Goal: Information Seeking & Learning: Learn about a topic

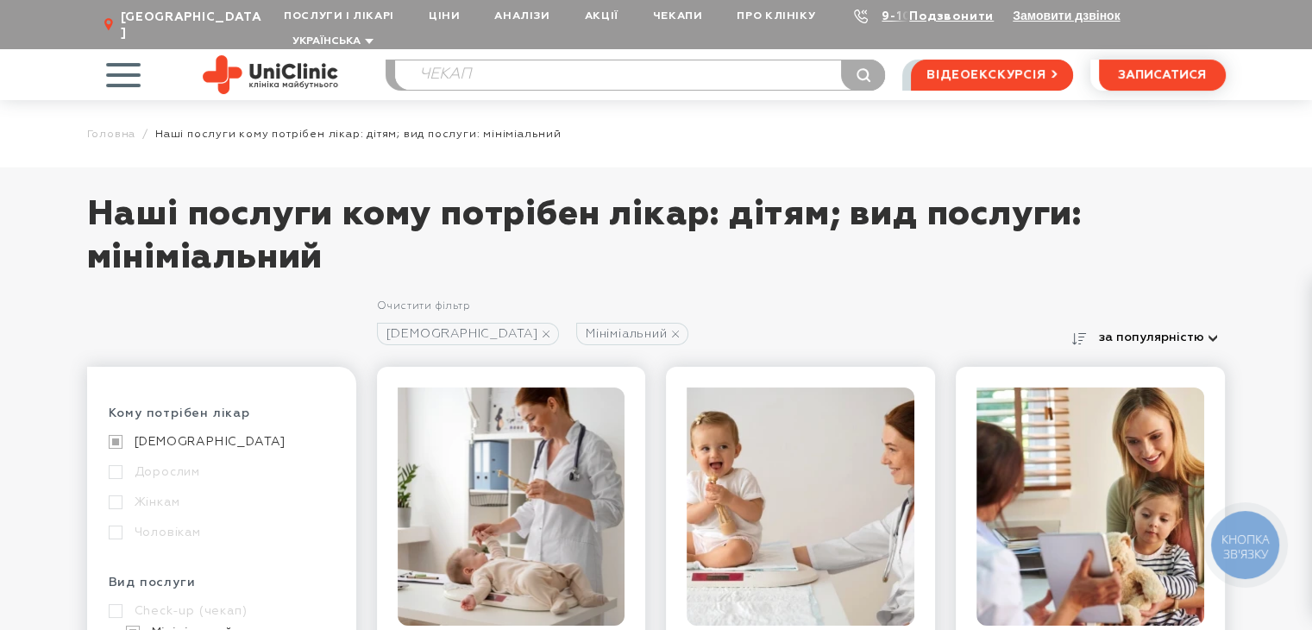
click at [503, 60] on input "ЧЕКАП" at bounding box center [640, 74] width 490 height 29
drag, startPoint x: 400, startPoint y: 57, endPoint x: 272, endPoint y: 57, distance: 128.6
click at [272, 57] on div "Послуги і лікарі Oнлайн-консультації Послуги Лікарі Аналізи Обладнання Контакти…" at bounding box center [656, 74] width 1139 height 51
type input "Г"
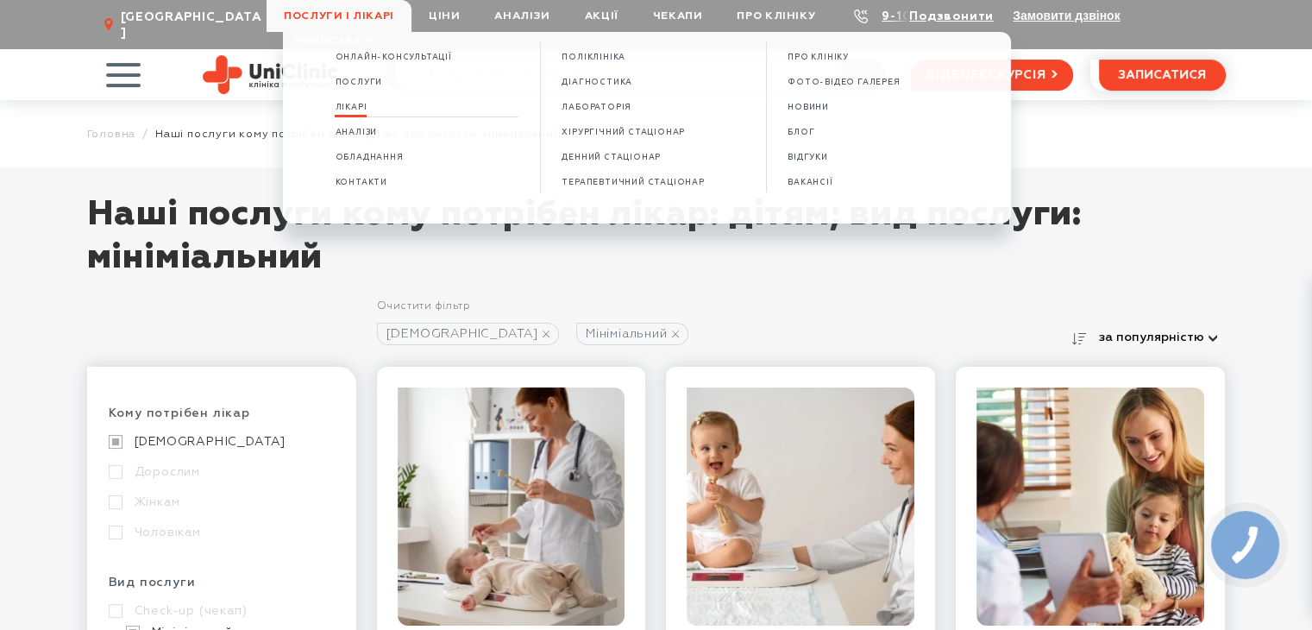
click at [367, 108] on span "Лікарі" at bounding box center [351, 107] width 32 height 9
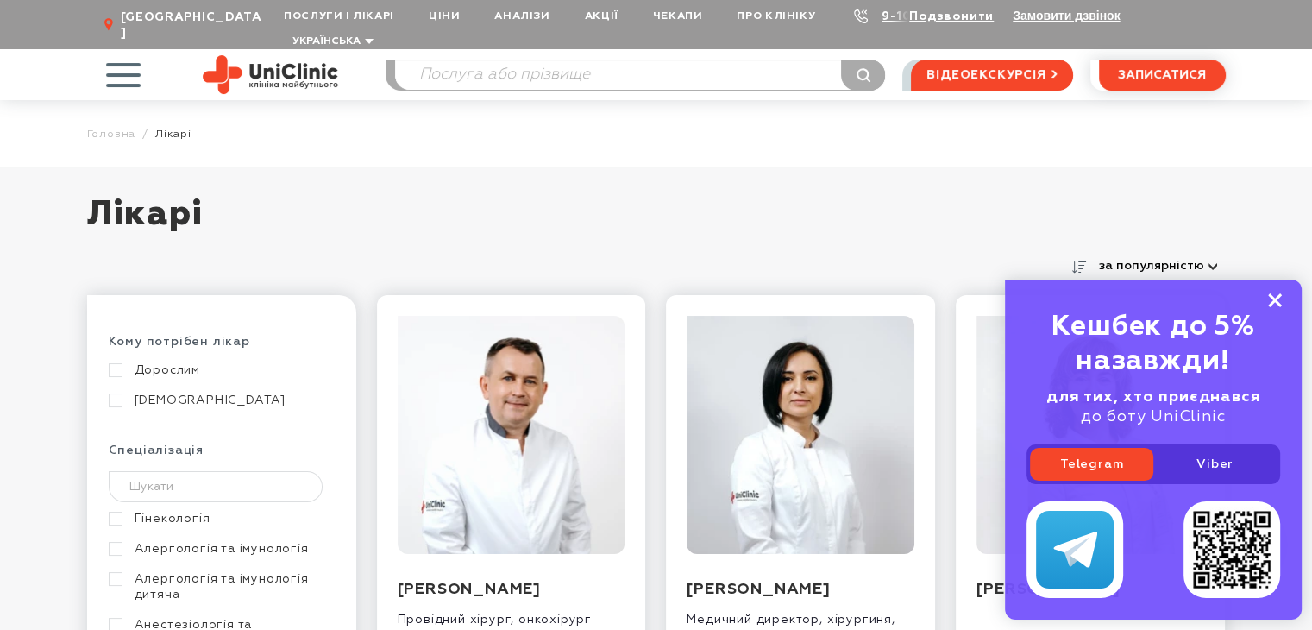
click at [1271, 294] on rect at bounding box center [1275, 300] width 14 height 14
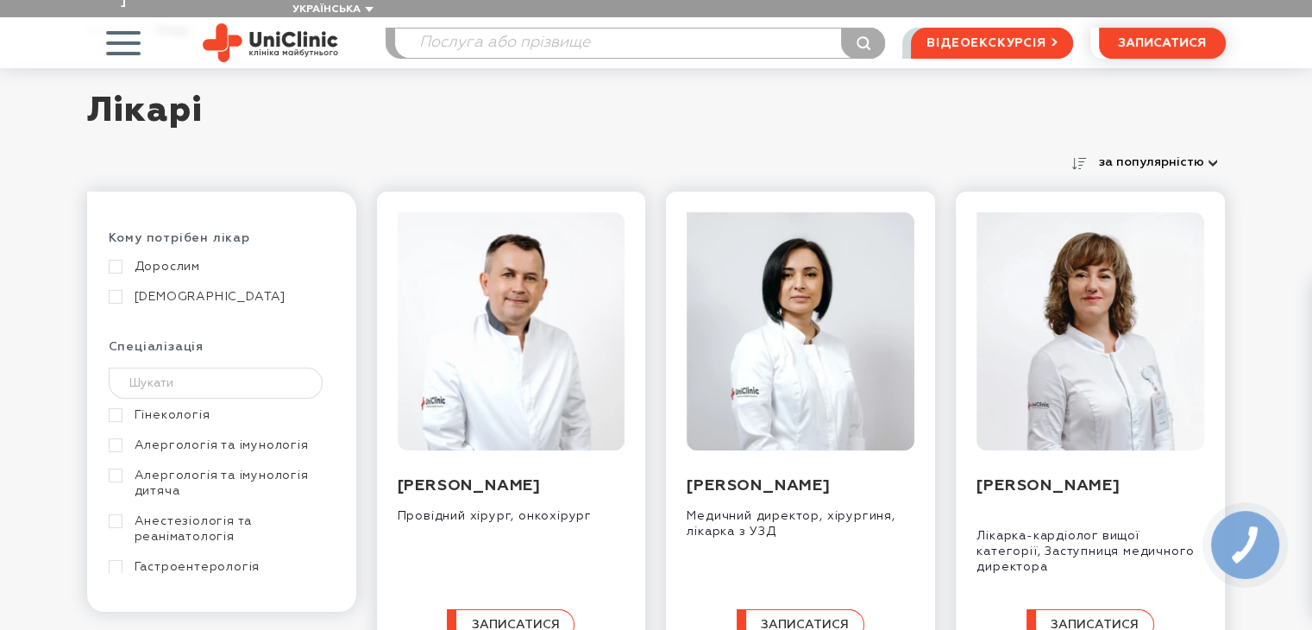
scroll to position [173, 0]
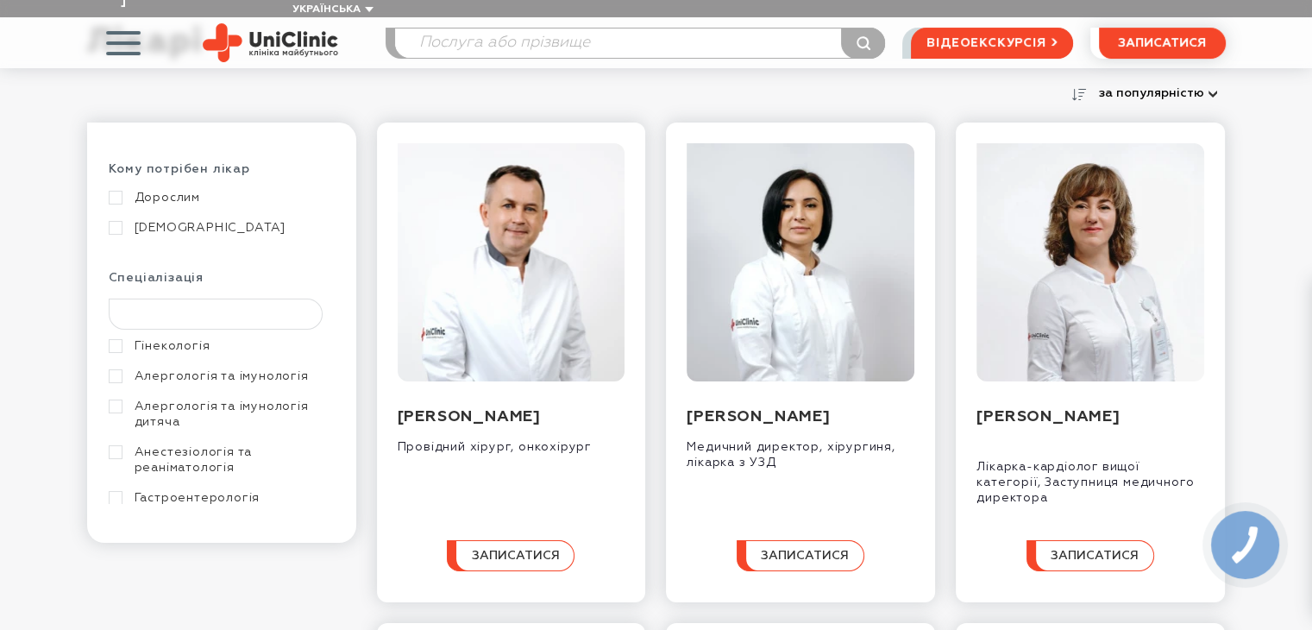
click at [184, 299] on input "text" at bounding box center [216, 314] width 215 height 31
click at [189, 338] on link "Гінекологія" at bounding box center [220, 346] width 222 height 16
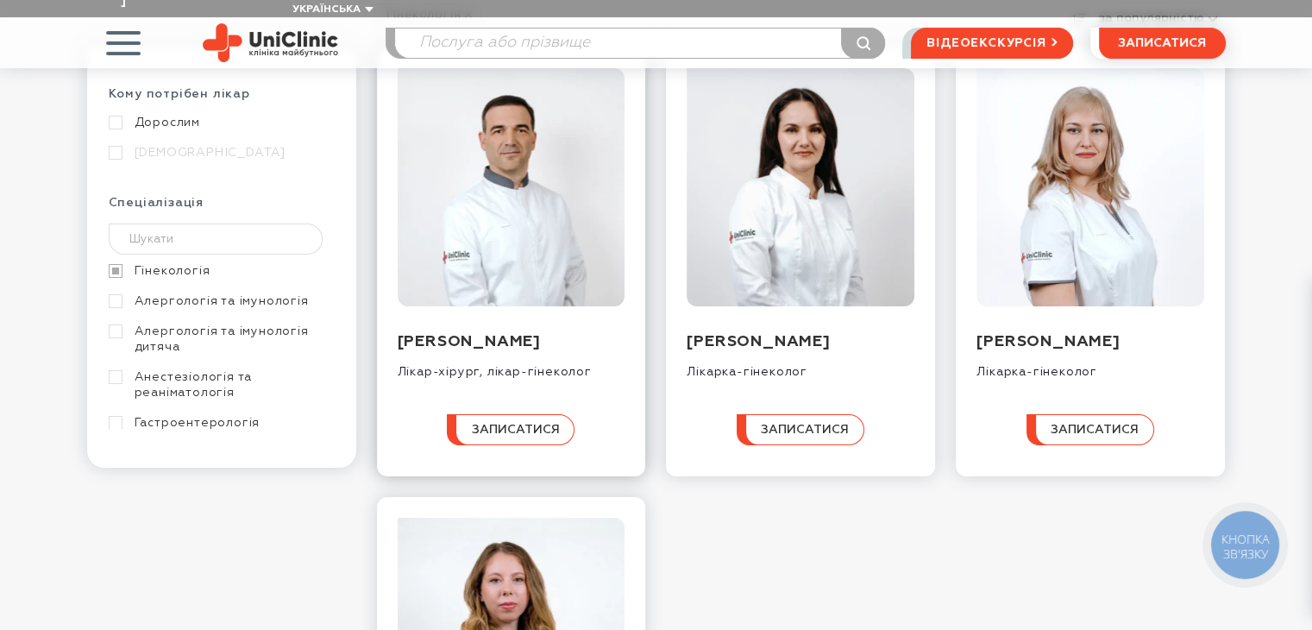
scroll to position [173, 0]
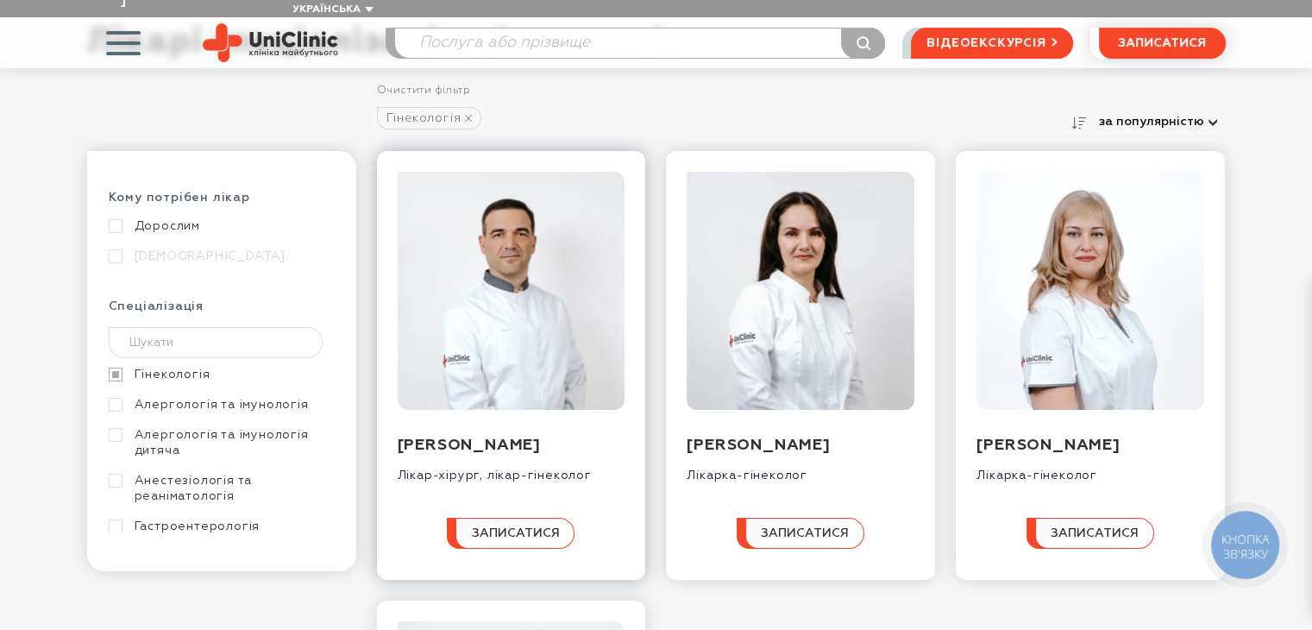
click at [554, 322] on img at bounding box center [512, 291] width 228 height 238
click at [525, 326] on img at bounding box center [512, 291] width 228 height 238
click at [784, 266] on img at bounding box center [801, 291] width 228 height 238
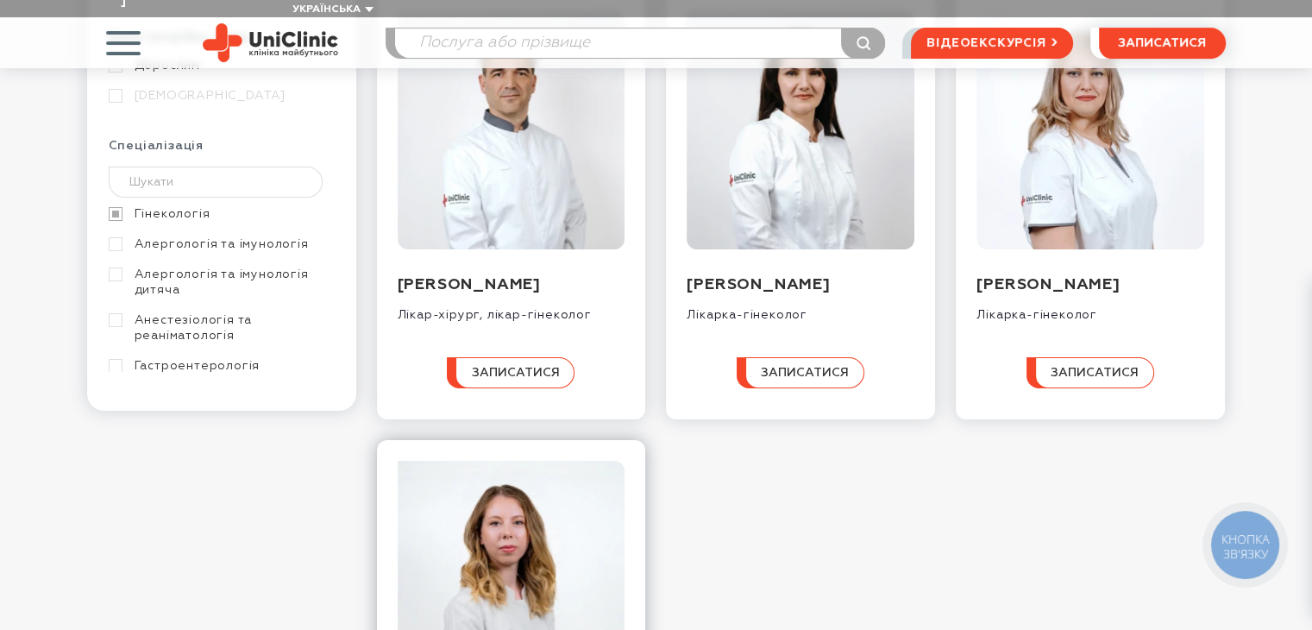
scroll to position [604, 0]
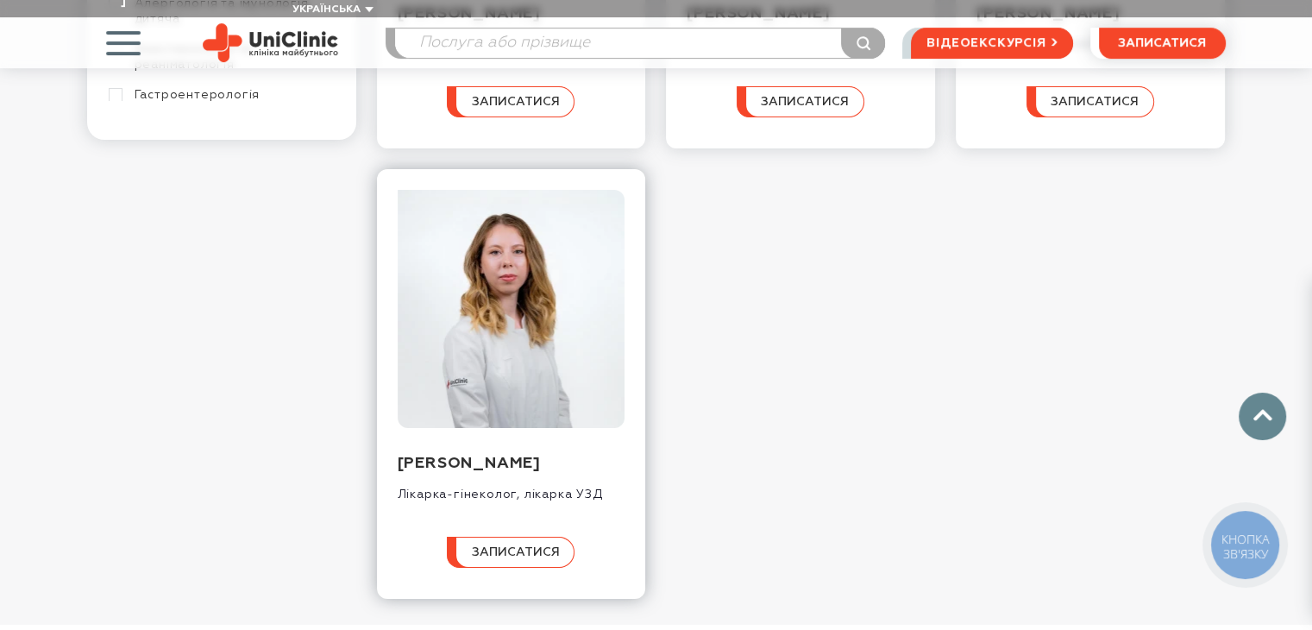
click at [491, 320] on img at bounding box center [512, 309] width 228 height 238
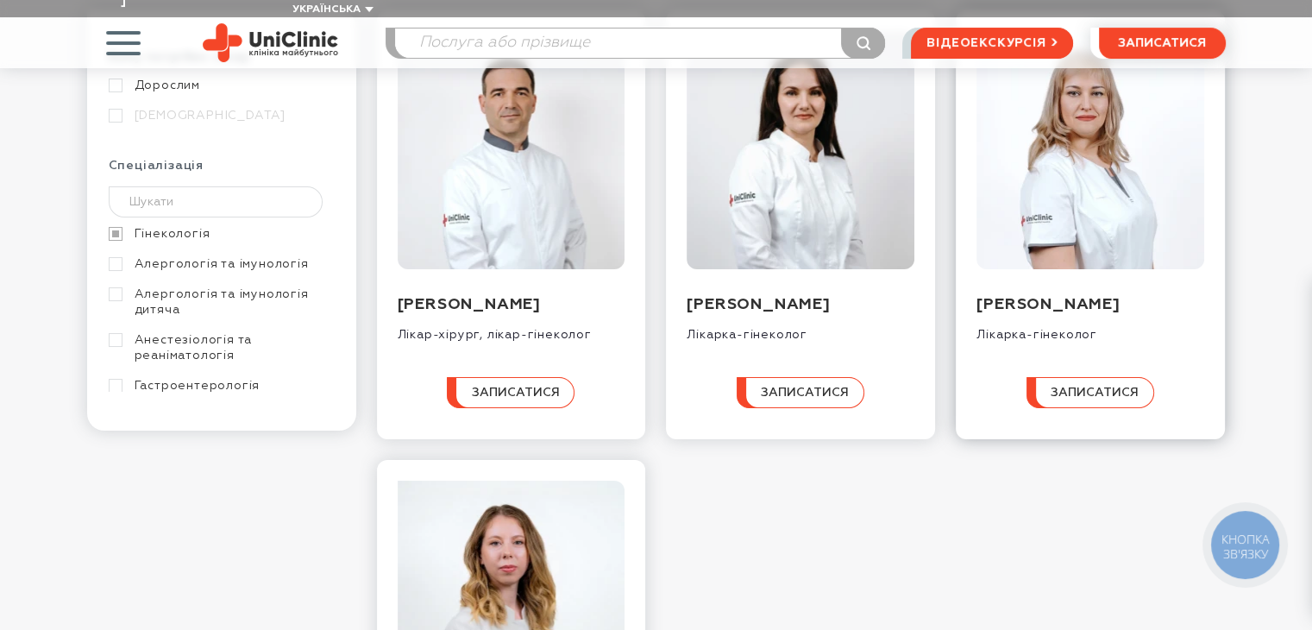
scroll to position [173, 0]
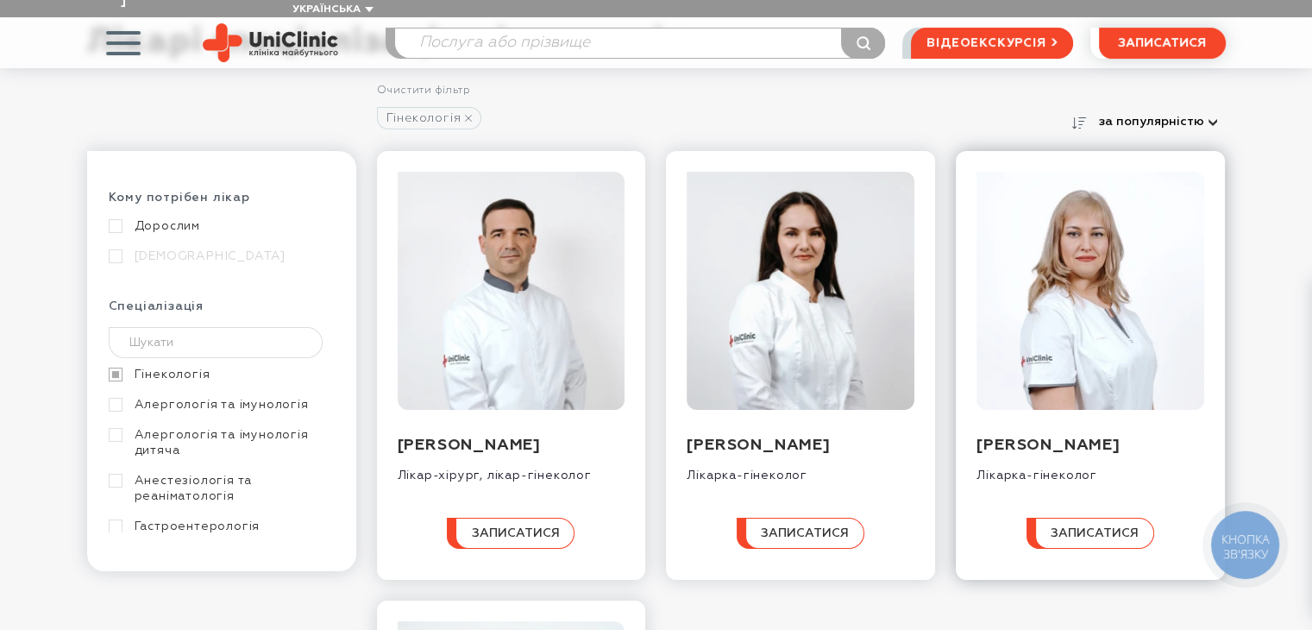
click at [1042, 286] on img at bounding box center [1091, 291] width 228 height 238
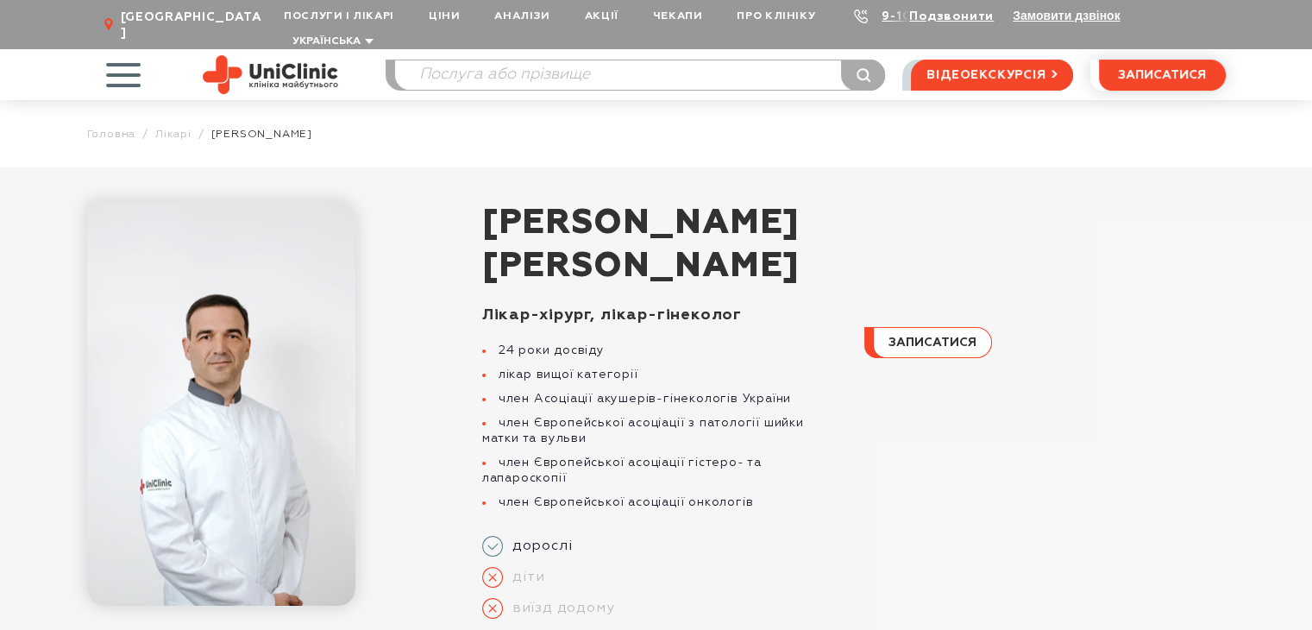
drag, startPoint x: 492, startPoint y: 195, endPoint x: 835, endPoint y: 255, distance: 348.5
click at [835, 255] on h1 "Цурканенко Андрій Дмитрович" at bounding box center [854, 245] width 744 height 86
copy h1 "Цурканенко Андрій Дмитрович"
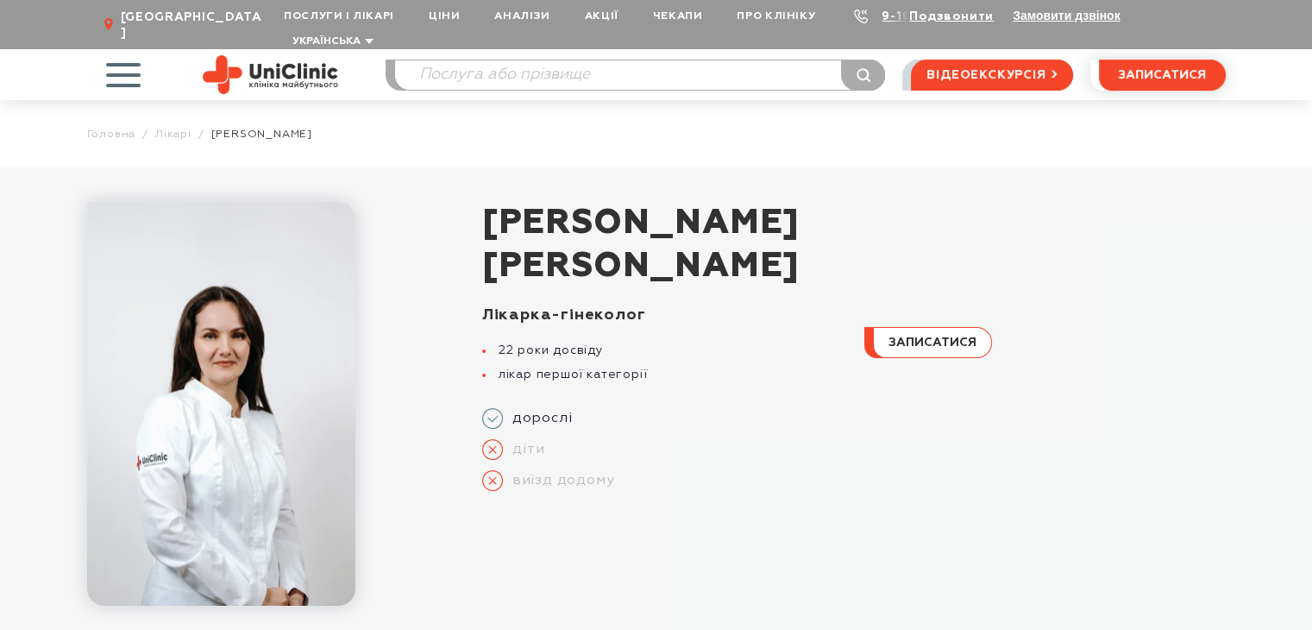
drag, startPoint x: 811, startPoint y: 250, endPoint x: 488, endPoint y: 206, distance: 325.7
click at [472, 202] on div "Воробйова Юлія Валеріївна Лікарка-гінеколог 22 роки досвіду лікар першої катего…" at bounding box center [830, 404] width 791 height 404
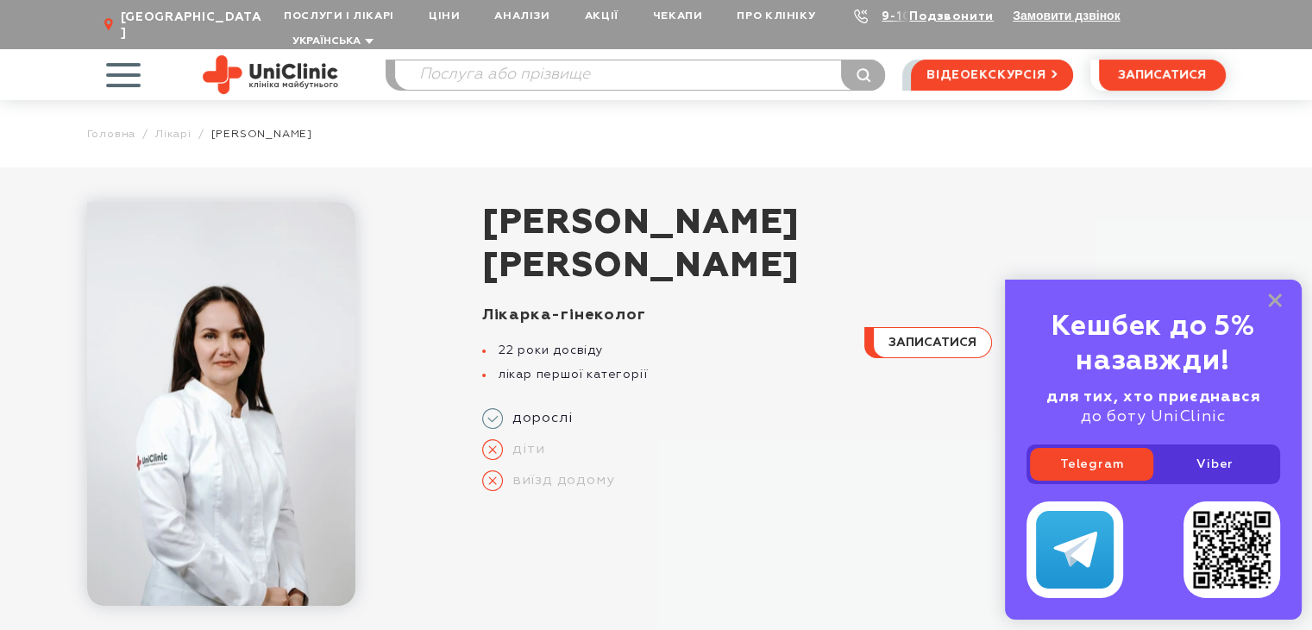
copy h1 "Воробйова Юлія Валеріївна"
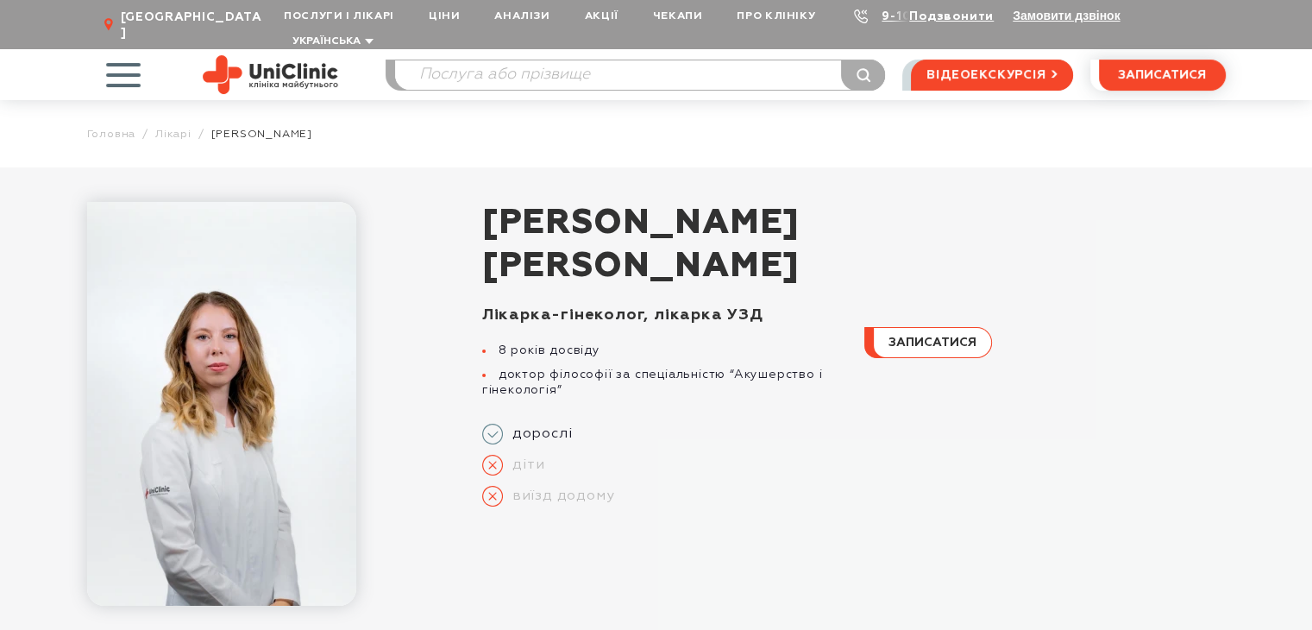
drag, startPoint x: 825, startPoint y: 251, endPoint x: 487, endPoint y: 208, distance: 341.0
click at [487, 208] on h1 "Рязанова Олена Дмитрівна" at bounding box center [854, 245] width 744 height 86
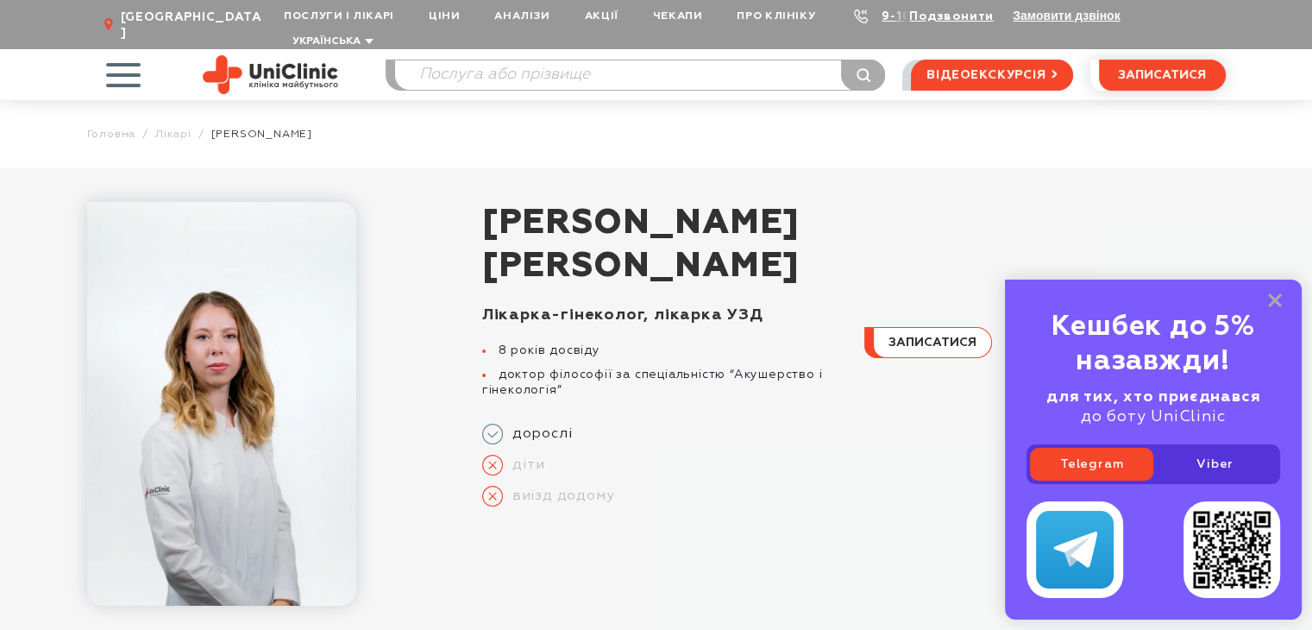
copy h1 "Рязанова Олена Дмитрівна"
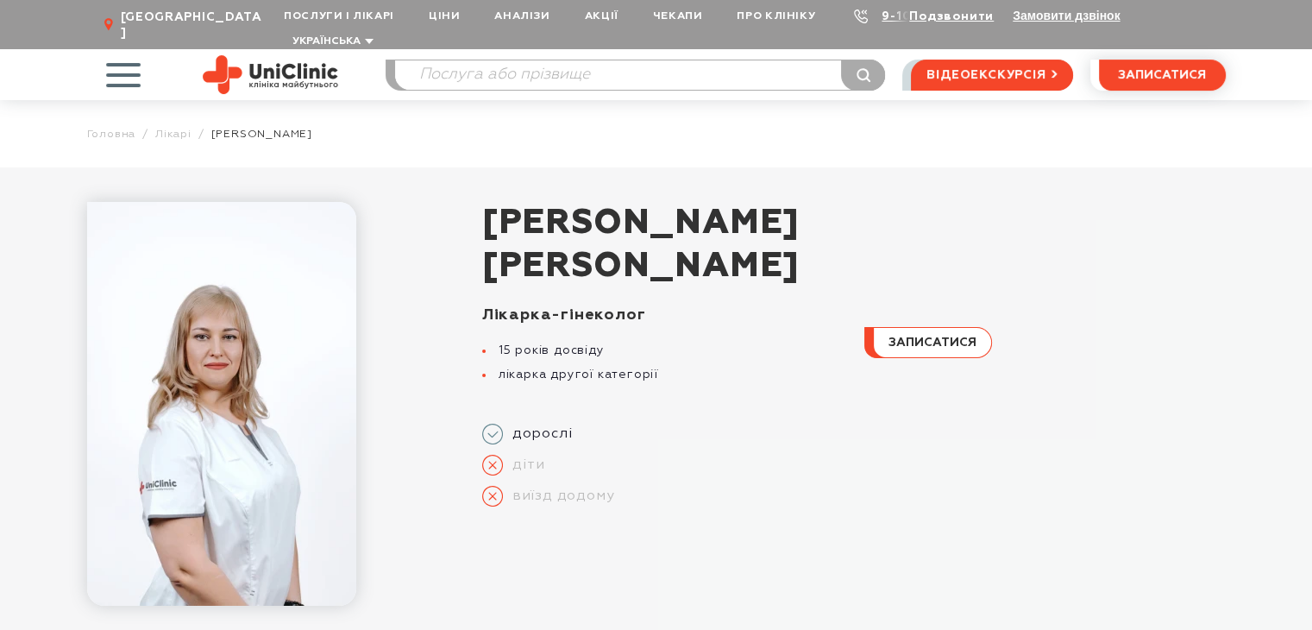
drag, startPoint x: 473, startPoint y: 196, endPoint x: 884, endPoint y: 255, distance: 414.9
click at [884, 255] on div "[PERSON_NAME] Лікарка-гінеколог 15 років досвіду лікарка другої категорії дорос…" at bounding box center [830, 404] width 791 height 404
copy h1 "[PERSON_NAME]"
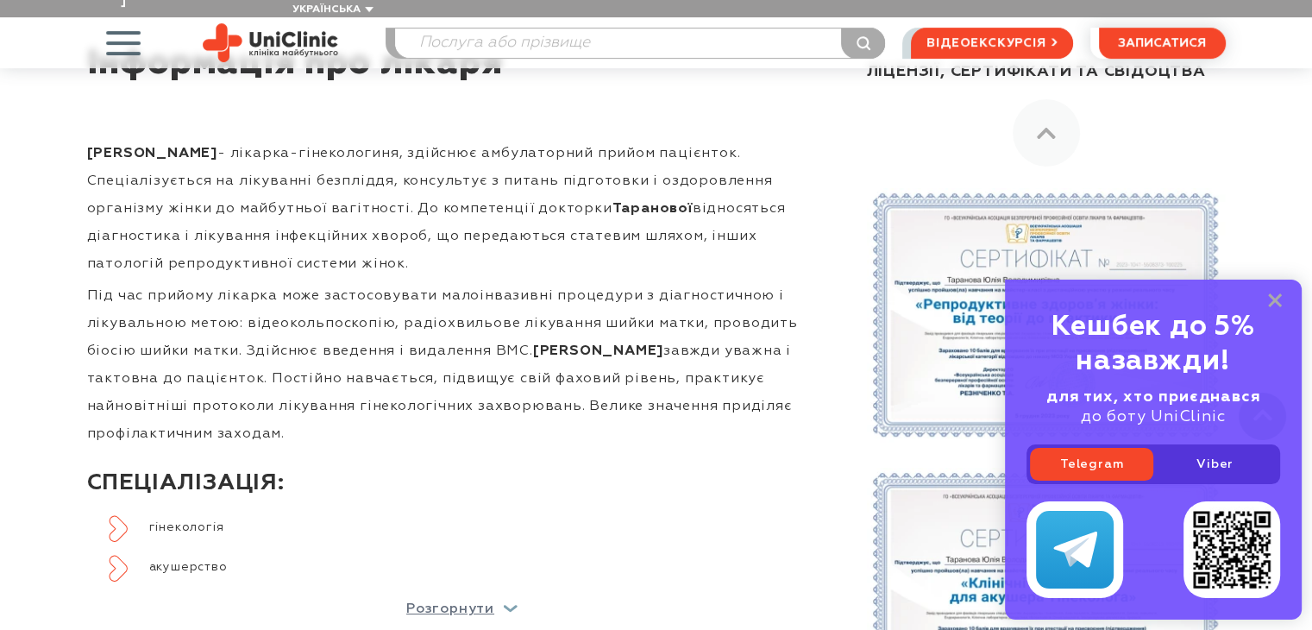
scroll to position [518, 0]
